Goal: Transaction & Acquisition: Subscribe to service/newsletter

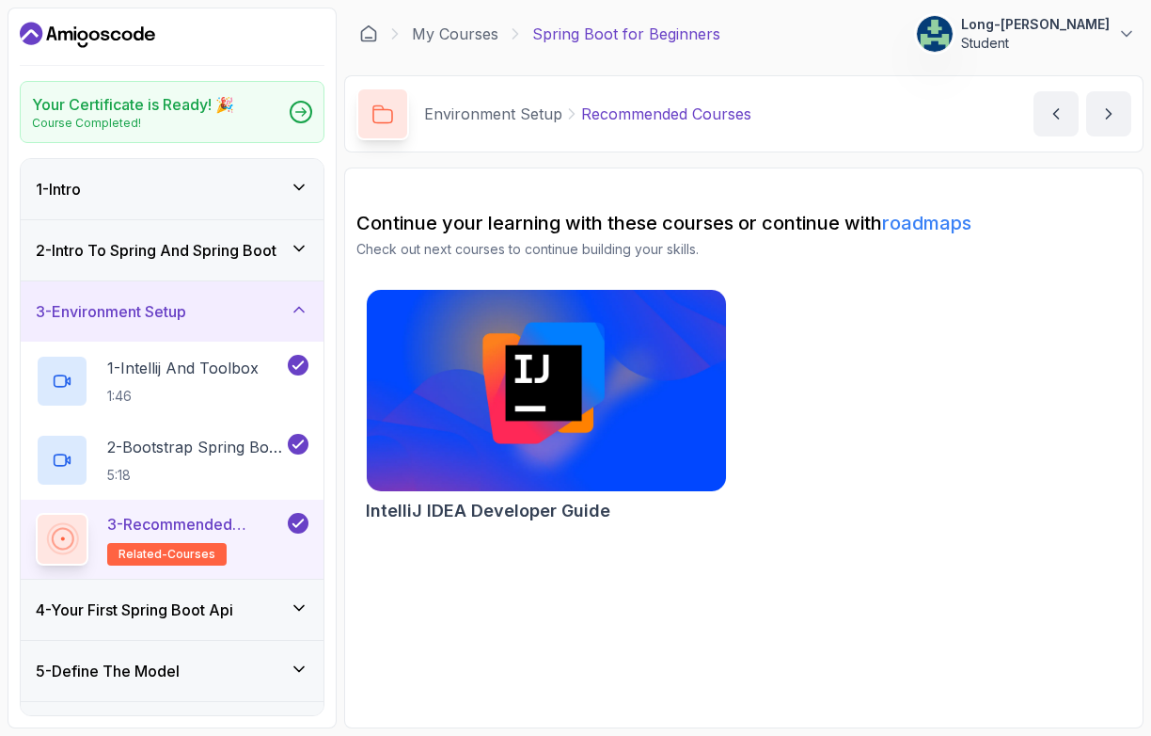
click at [185, 519] on p "3 - Recommended Courses" at bounding box center [195, 524] width 177 height 23
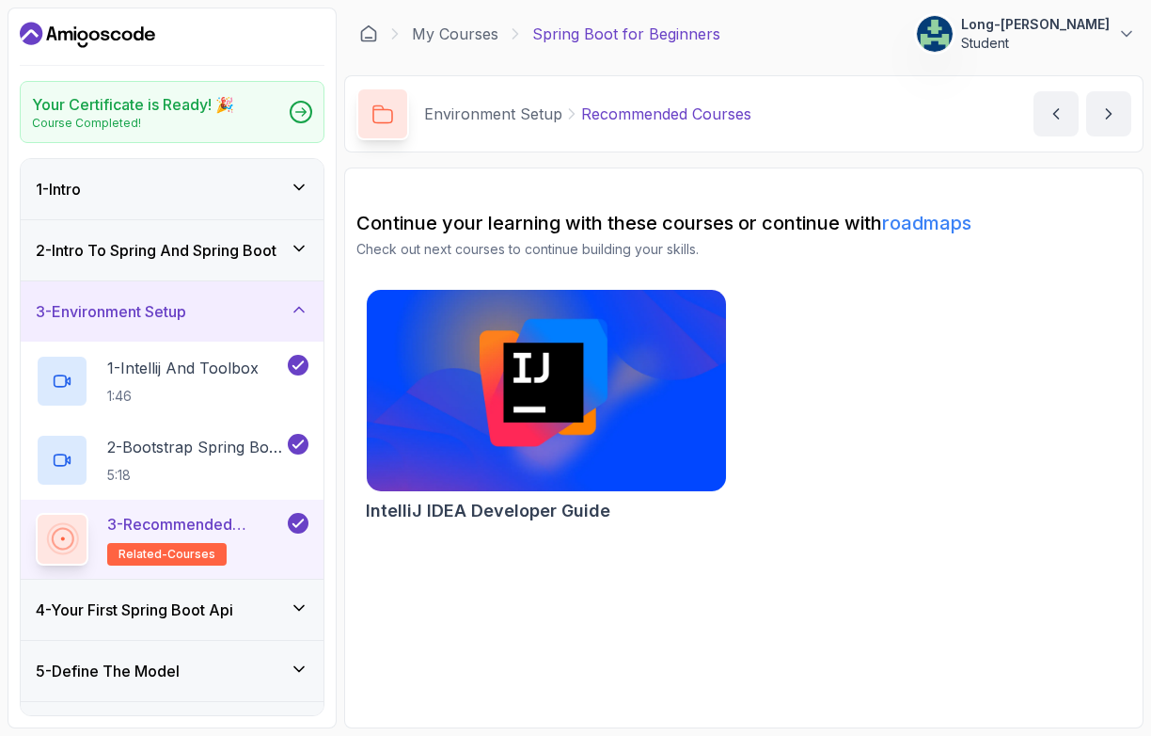
click at [521, 395] on img at bounding box center [545, 391] width 377 height 212
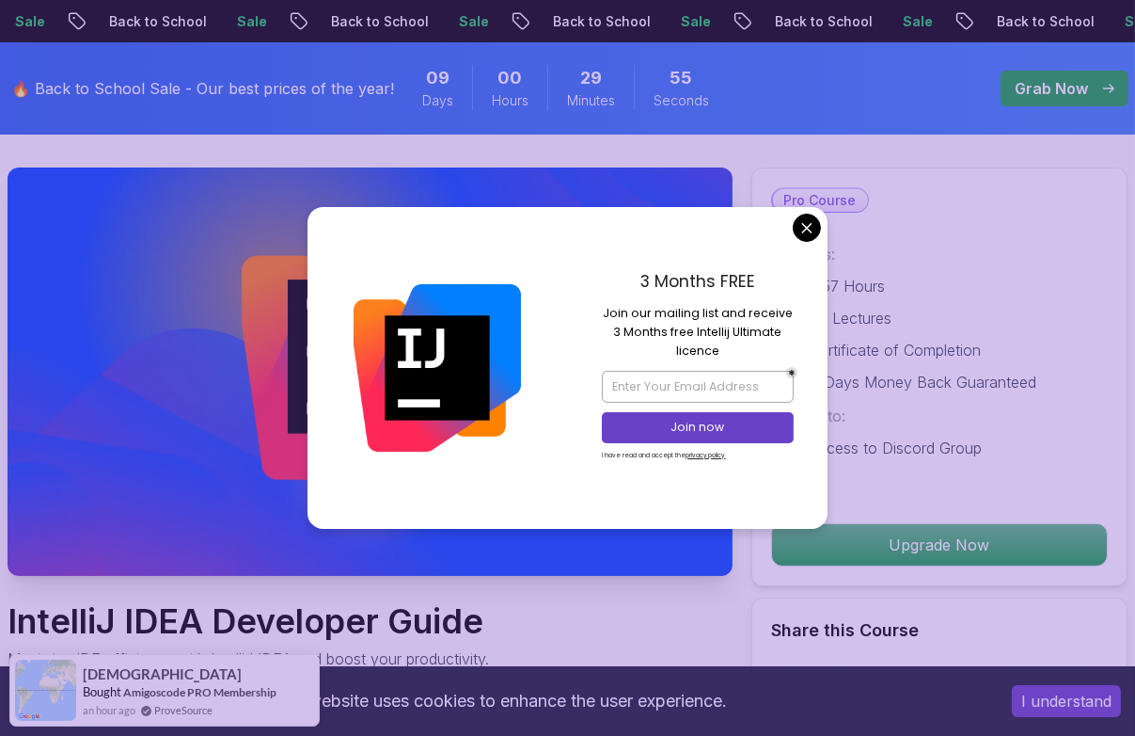
scroll to position [101, 0]
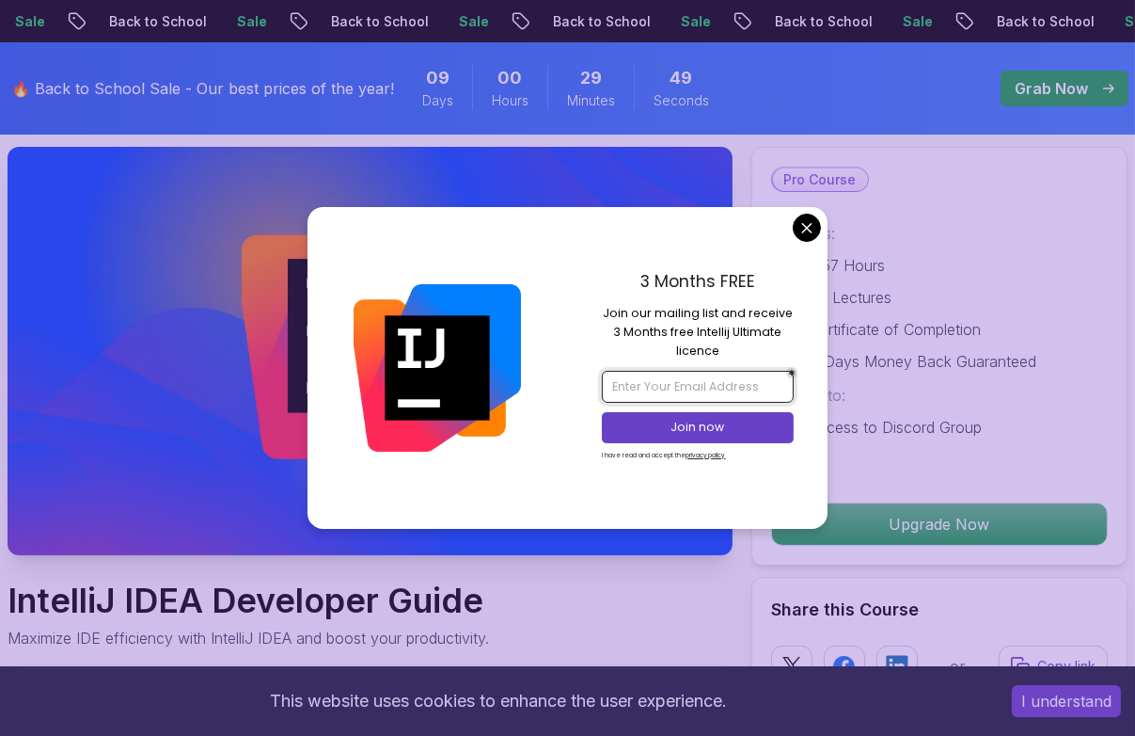
click at [752, 381] on input "email" at bounding box center [698, 387] width 192 height 32
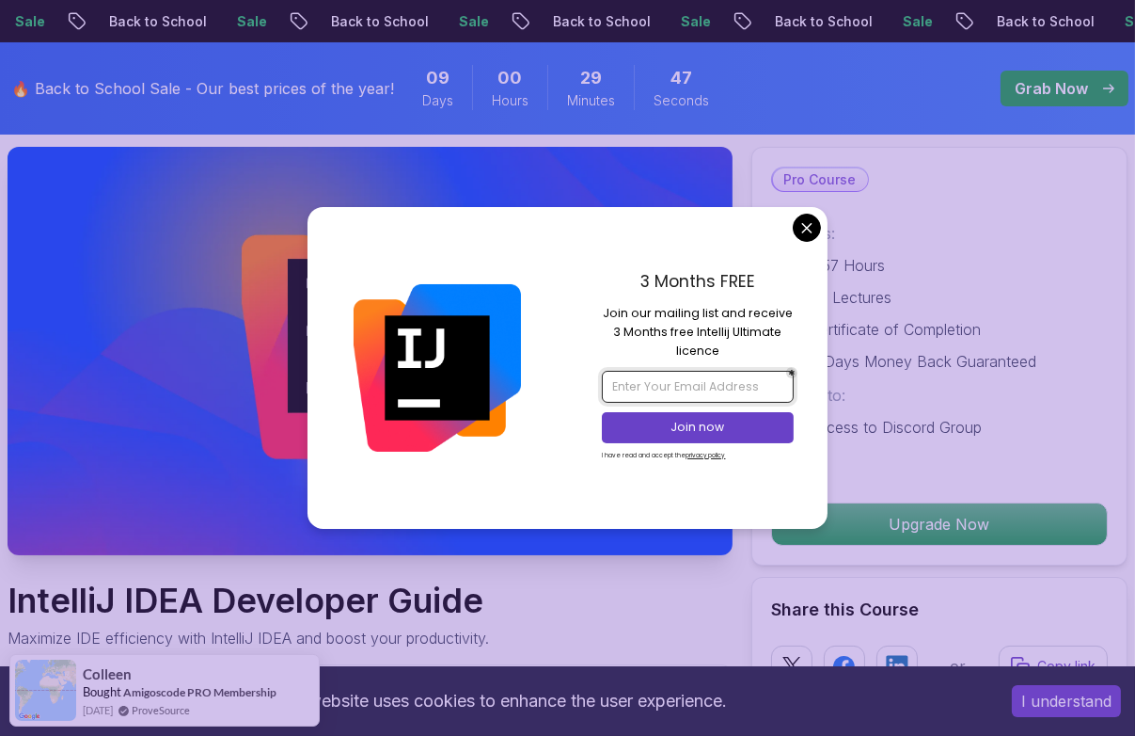
type input "[EMAIL_ADDRESS][DOMAIN_NAME]"
click at [708, 427] on p "Join now" at bounding box center [698, 427] width 156 height 17
